Goal: Task Accomplishment & Management: Use online tool/utility

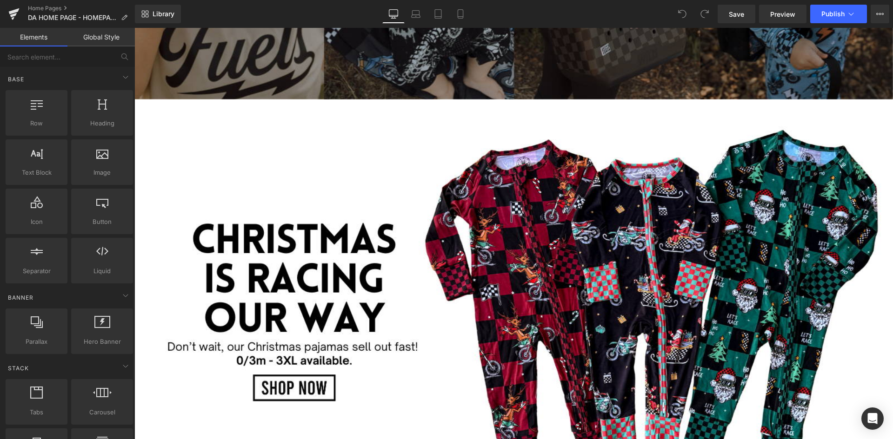
scroll to position [6517, 0]
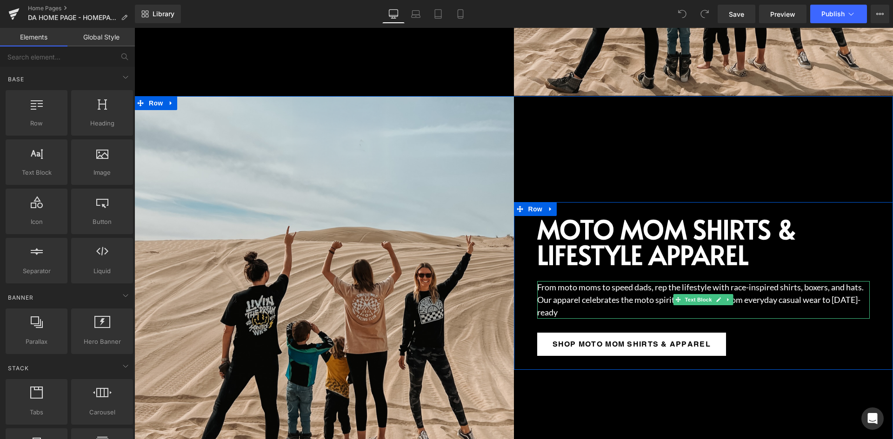
click at [571, 286] on p "From moto moms to speed dads, rep the lifestyle with race-inspired shirts, boxe…" at bounding box center [703, 300] width 333 height 38
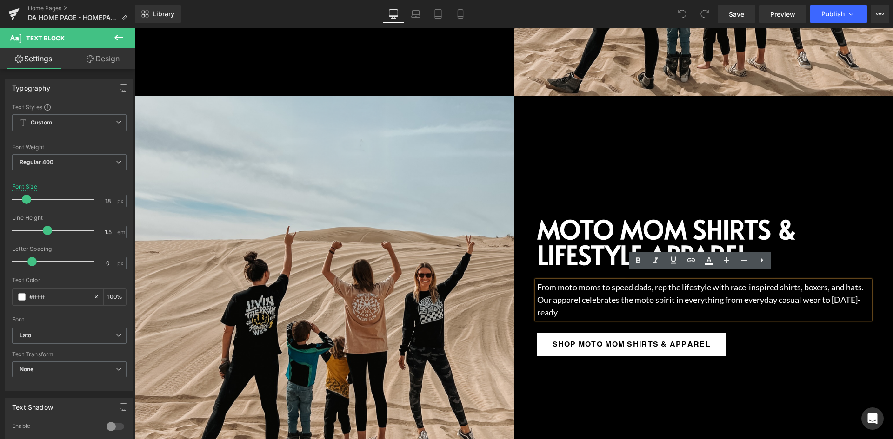
click at [629, 287] on p "From moto moms to speed dads, rep the lifestyle with race-inspired shirts, boxe…" at bounding box center [703, 300] width 333 height 38
click at [568, 300] on p "From moto moms to speed dads, rep the lifestyle with race-inspired shirts, boxe…" at bounding box center [703, 300] width 333 height 38
paste div
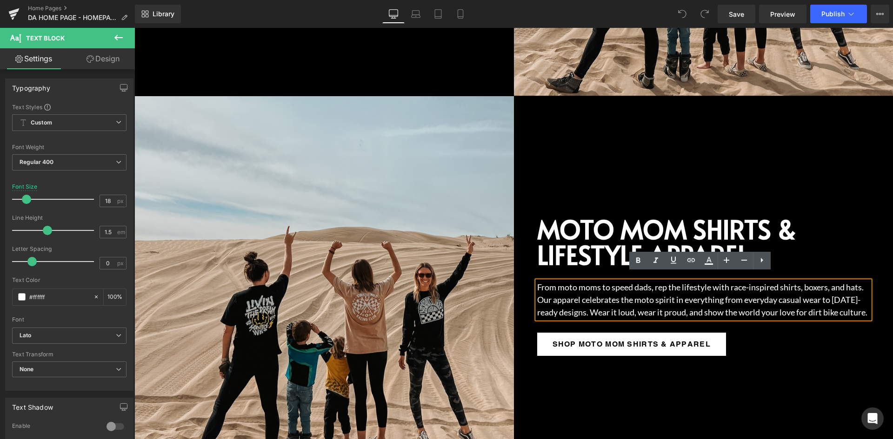
scroll to position [6510, 0]
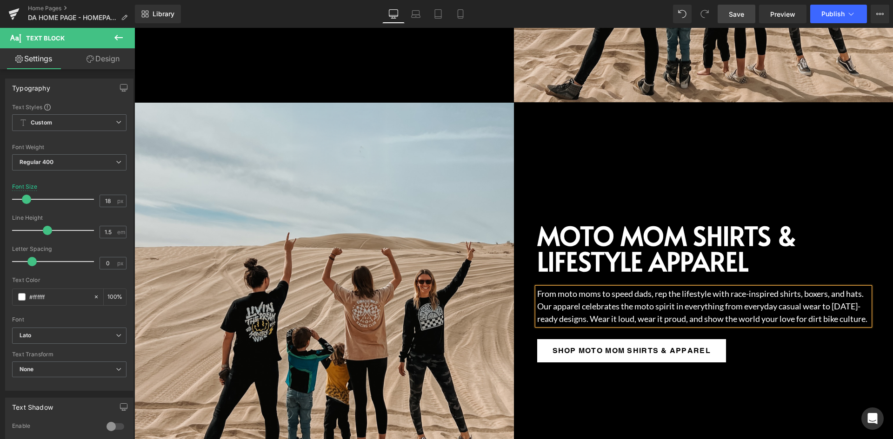
click at [735, 13] on span "Save" at bounding box center [736, 14] width 15 height 10
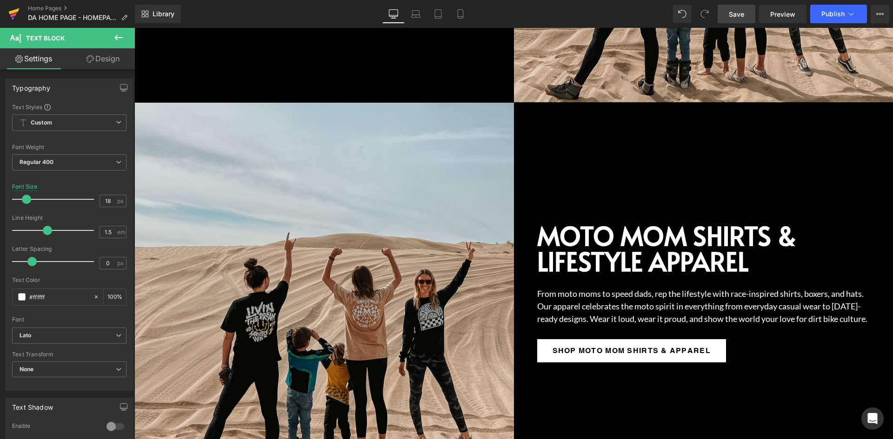
click at [15, 13] on icon at bounding box center [13, 13] width 11 height 23
